Goal: Task Accomplishment & Management: Complete application form

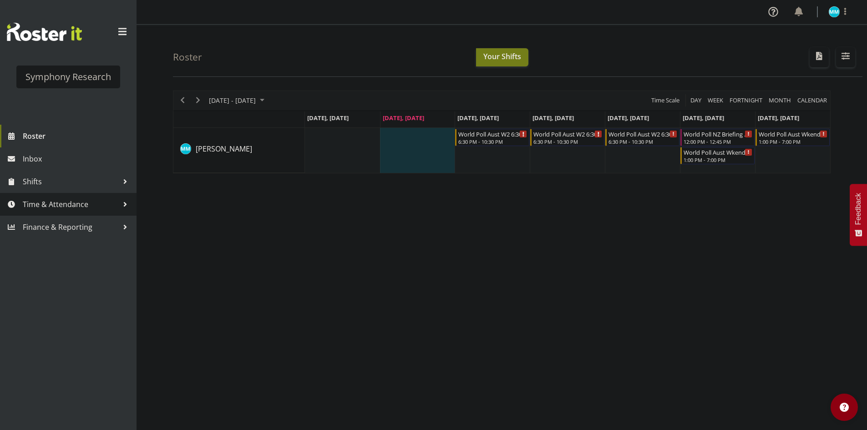
click at [81, 204] on span "Time & Attendance" at bounding box center [71, 204] width 96 height 14
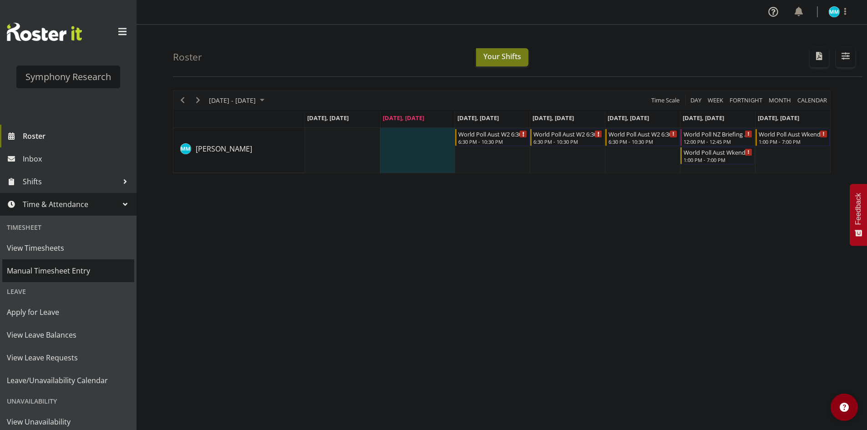
click at [56, 263] on link "Manual Timesheet Entry" at bounding box center [68, 270] width 132 height 23
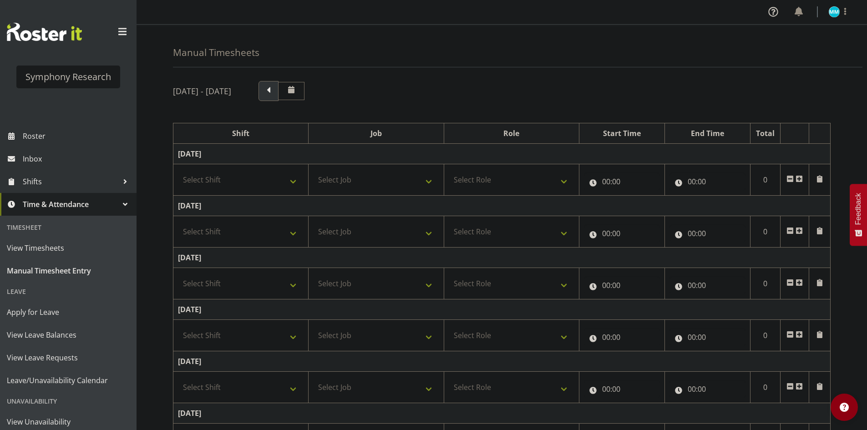
click at [274, 91] on span at bounding box center [269, 90] width 12 height 12
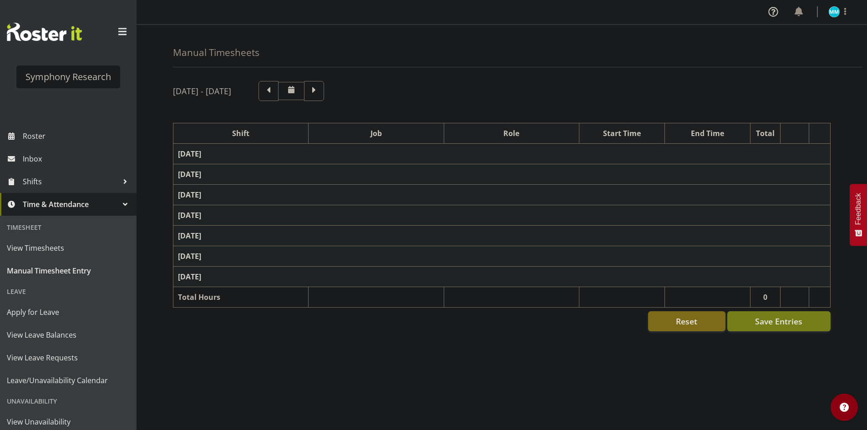
select select "2690"
select select "10461"
select select "47"
select select "48116"
select select "10458"
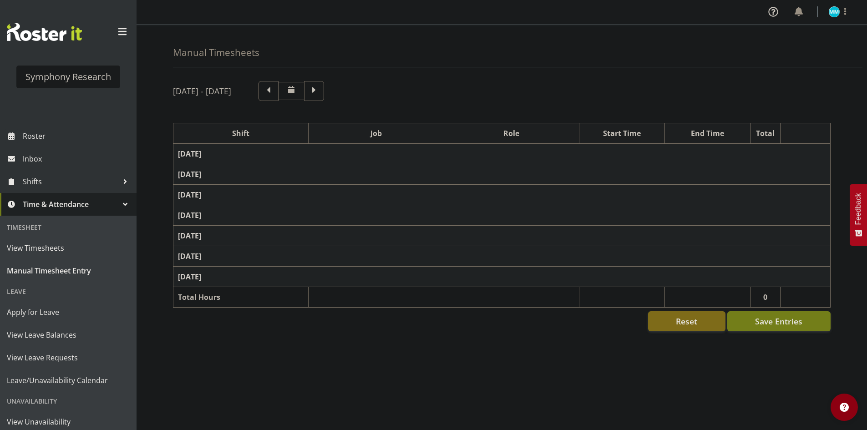
select select "47"
select select "48116"
select select "10458"
select select "47"
select select "48116"
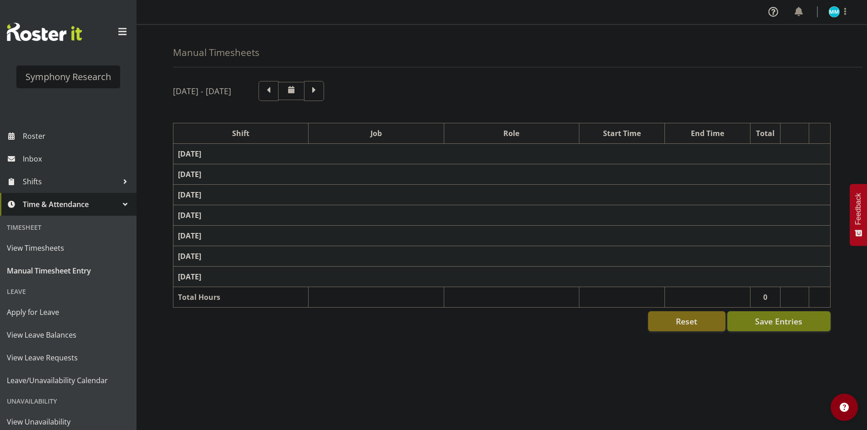
select select "10458"
select select "47"
select select "48116"
select select "10458"
select select "47"
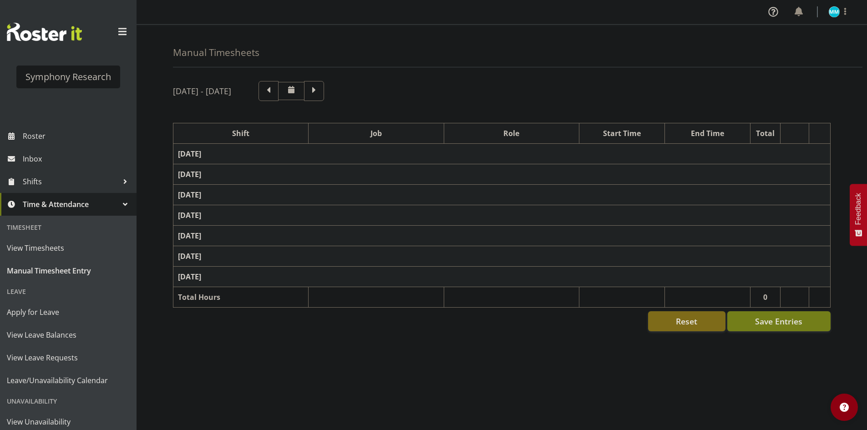
select select "41605"
select select "10499"
select select "47"
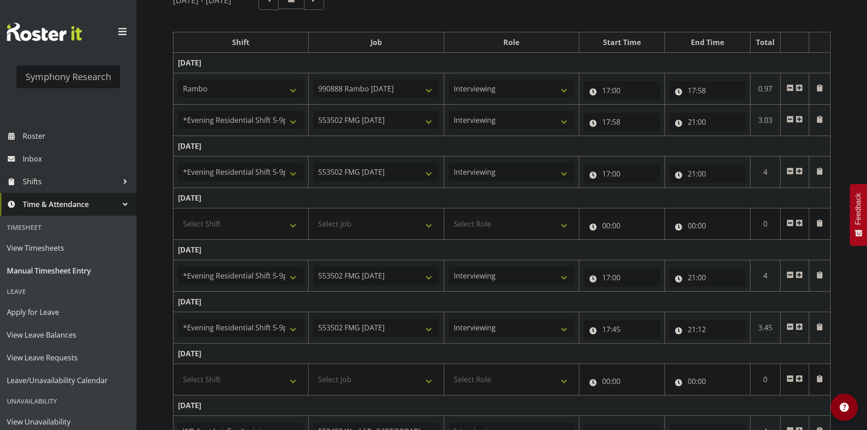
scroll to position [166, 0]
